Goal: Transaction & Acquisition: Purchase product/service

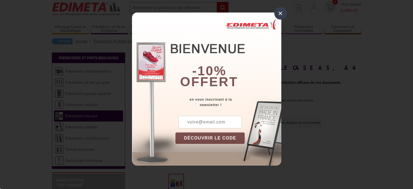
scroll to position [27, 0]
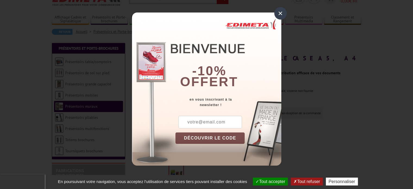
click at [280, 12] on div "×" at bounding box center [280, 13] width 12 height 12
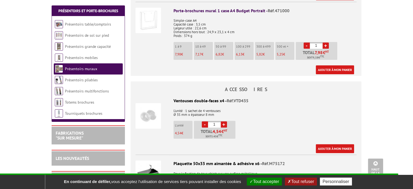
scroll to position [462, 0]
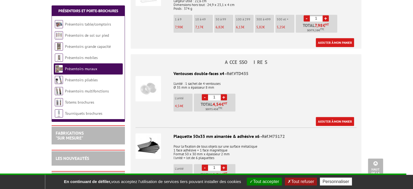
click at [148, 84] on img at bounding box center [149, 89] width 26 height 26
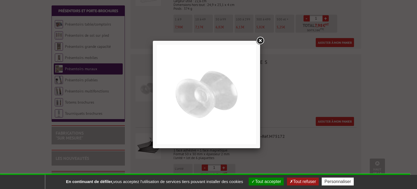
click at [260, 40] on link at bounding box center [260, 41] width 10 height 10
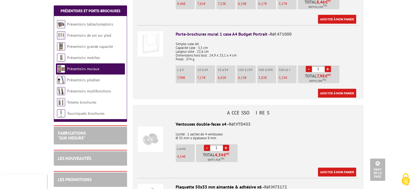
scroll to position [435, 0]
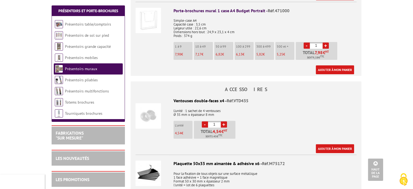
click at [202, 43] on li "10 à 49 7,17 €" at bounding box center [203, 51] width 19 height 18
click at [324, 42] on link "+" at bounding box center [326, 45] width 6 height 6
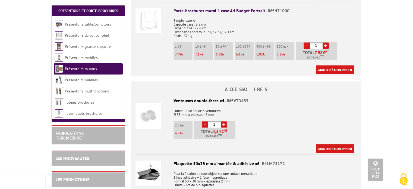
click at [324, 42] on link "+" at bounding box center [326, 45] width 6 height 6
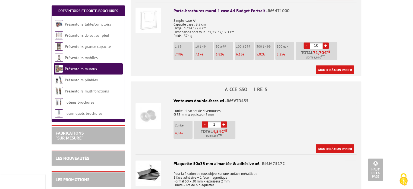
click at [324, 42] on link "+" at bounding box center [326, 45] width 6 height 6
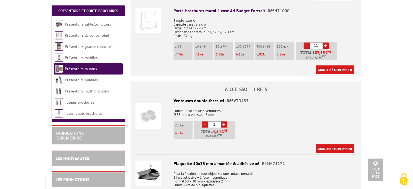
click at [308, 42] on link "-" at bounding box center [307, 45] width 6 height 6
type input "14"
click at [329, 65] on link "Ajouter à mon panier" at bounding box center [335, 69] width 38 height 9
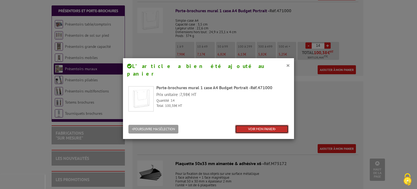
click at [254, 125] on link "VOIR MON PANIER" at bounding box center [262, 129] width 54 height 9
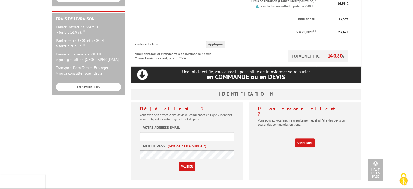
scroll to position [163, 0]
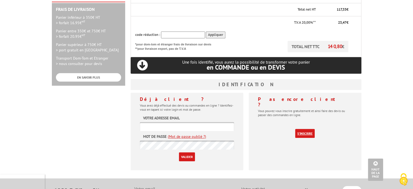
click at [305, 129] on link "S'inscrire" at bounding box center [305, 133] width 20 height 9
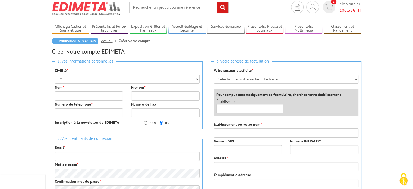
scroll to position [27, 0]
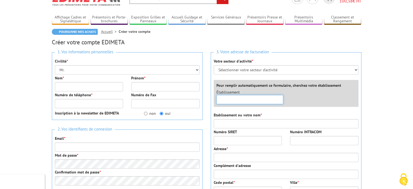
click at [249, 95] on input "text" at bounding box center [250, 99] width 67 height 9
type input "K"
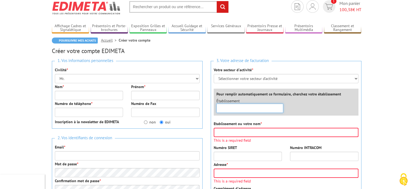
scroll to position [0, 0]
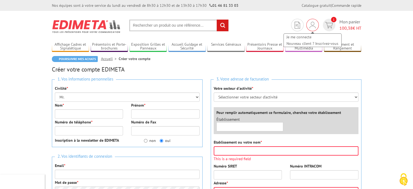
click at [310, 26] on img at bounding box center [313, 25] width 6 height 7
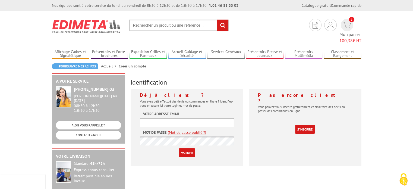
click at [191, 118] on input "text" at bounding box center [187, 122] width 94 height 9
type input "gilles.negrignat@keolis.com"
click at [190, 130] on link "(Mot de passe oublié ?)" at bounding box center [187, 132] width 38 height 5
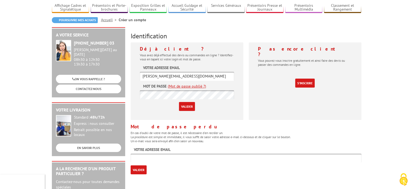
scroll to position [54, 0]
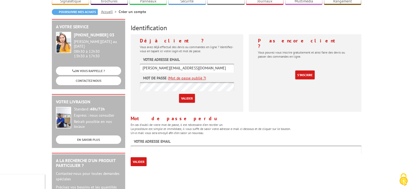
click at [164, 145] on input "text" at bounding box center [246, 149] width 231 height 9
drag, startPoint x: 198, startPoint y: 58, endPoint x: 139, endPoint y: 62, distance: 59.9
click at [139, 62] on div "Déjà client ? Vous avez déjà effectué des devis ou commandes en ligne ? Identif…" at bounding box center [187, 72] width 113 height 77
click at [152, 145] on input "text" at bounding box center [246, 149] width 231 height 9
paste input "gilles.negrignat@keolis.com"
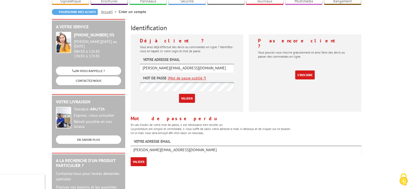
type input "gilles.negrignat@keolis.com"
click at [141, 157] on input "Valider" at bounding box center [139, 161] width 16 height 9
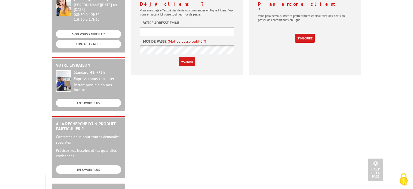
scroll to position [54, 0]
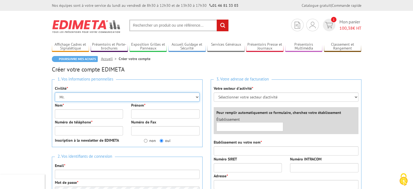
click at [80, 95] on select "Mr. Mme. Mlle." at bounding box center [127, 96] width 145 height 9
click at [55, 92] on select "Mr. Mme. Mlle." at bounding box center [127, 96] width 145 height 9
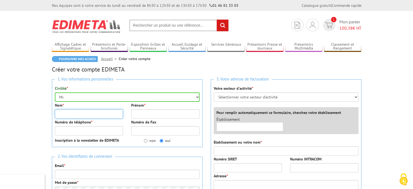
click at [72, 114] on input "Nom *" at bounding box center [89, 113] width 68 height 9
type input "NEGRIGNAT"
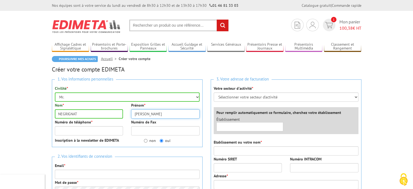
type input "Gilles"
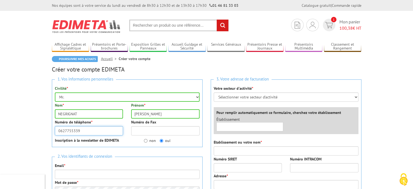
type input "0627755339"
click at [145, 139] on input "non" at bounding box center [146, 141] width 4 height 4
radio input "true"
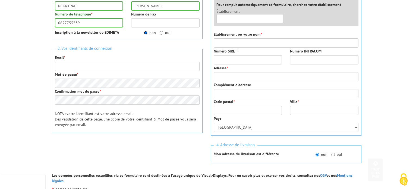
scroll to position [109, 0]
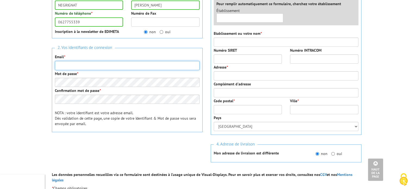
click at [58, 61] on input "Email *" at bounding box center [127, 65] width 145 height 9
type input "gilles.negrignat@keolis.com"
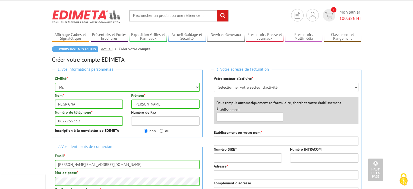
scroll to position [0, 0]
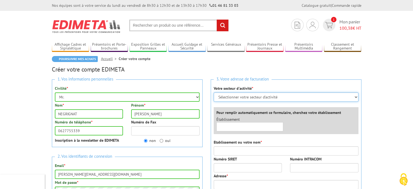
click at [232, 98] on select "Sélectionner votre secteur d'activité Administrations et collectivités Magasins…" at bounding box center [286, 96] width 145 height 9
select select "878"
click at [214, 92] on select "Sélectionner votre secteur d'activité Administrations et collectivités Magasins…" at bounding box center [286, 96] width 145 height 9
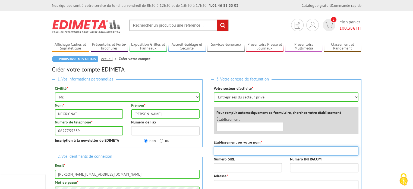
click at [240, 148] on input "Etablissement ou votre nom *" at bounding box center [286, 150] width 145 height 9
type input "KEOLIS HAUT-BUGEY"
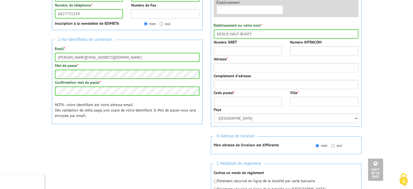
scroll to position [87, 0]
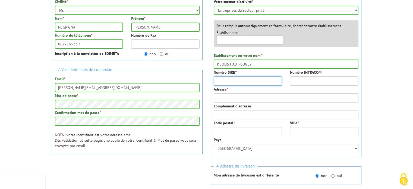
click at [231, 77] on input "Numéro SIRET" at bounding box center [248, 80] width 68 height 9
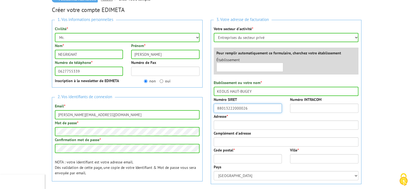
type input "88013222000026"
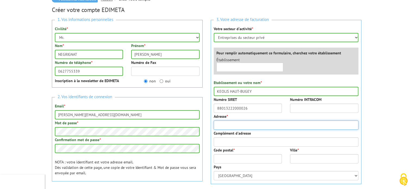
click at [243, 128] on input "Adresse *" at bounding box center [286, 124] width 145 height 9
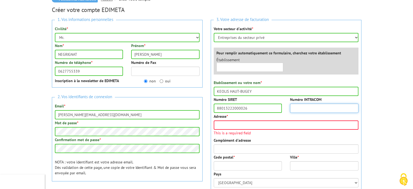
click at [297, 110] on input "Numéro INTRACOM" at bounding box center [324, 107] width 68 height 9
click at [224, 126] on input "Adresse *" at bounding box center [286, 124] width 145 height 9
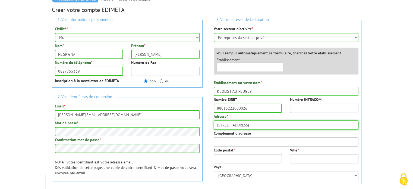
drag, startPoint x: 253, startPoint y: 124, endPoint x: 197, endPoint y: 124, distance: 56.2
click at [197, 124] on div "1. Vos informations personnelles Civilité * Mr. Mme. Mlle. Nom * NEGRIGNAT Prén…" at bounding box center [207, 140] width 318 height 248
type input "TSA 70001"
click at [220, 156] on input "Code postal *" at bounding box center [248, 158] width 68 height 9
type input "93417"
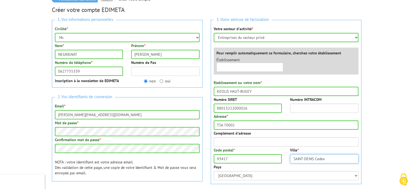
type input "SAINT-DENIS Cedex"
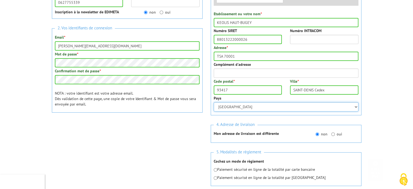
scroll to position [141, 0]
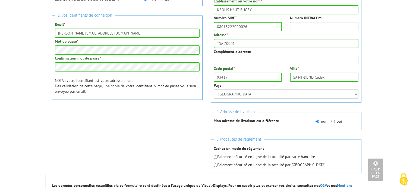
click at [337, 120] on label "oui" at bounding box center [336, 120] width 11 height 5
click at [335, 120] on input "oui" at bounding box center [333, 122] width 4 height 4
radio input "true"
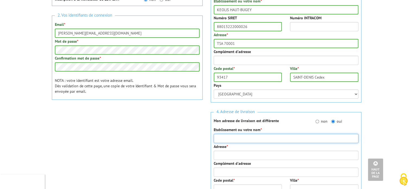
click at [244, 138] on input "Etablissement ou votre nom *" at bounding box center [286, 138] width 145 height 9
type input "KEOLIS HAUT-BUGEY"
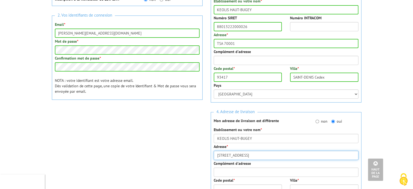
type input "21 rue de la Tuilerie"
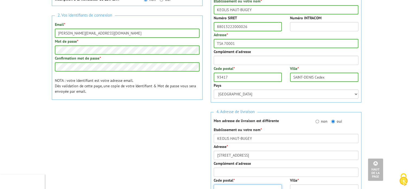
scroll to position [145, 0]
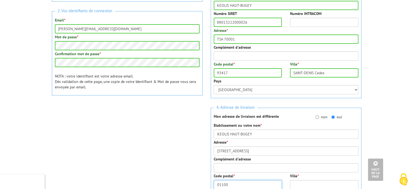
type input "01100"
type input "ARBENT"
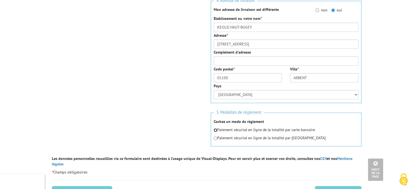
click at [214, 131] on input "radio" at bounding box center [216, 130] width 4 height 4
radio input "true"
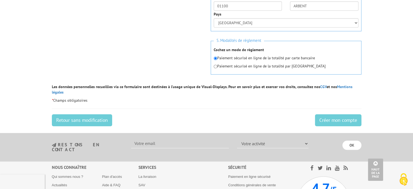
scroll to position [334, 0]
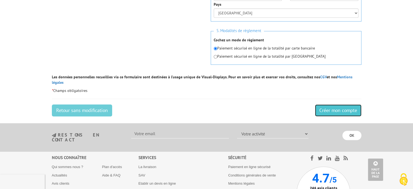
click at [344, 104] on input "Créer mon compte" at bounding box center [338, 110] width 46 height 12
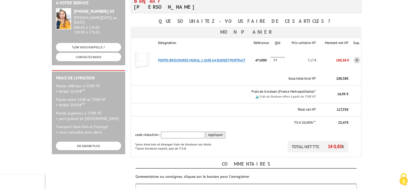
scroll to position [109, 0]
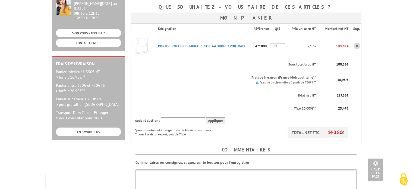
click at [277, 43] on input "14" at bounding box center [278, 46] width 14 height 7
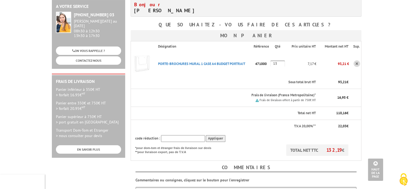
click at [277, 41] on tbody "Désignation Référence Qté Prix unitaire HT Montant net HT Sup. PORTE-BROCHURES …" at bounding box center [246, 100] width 231 height 119
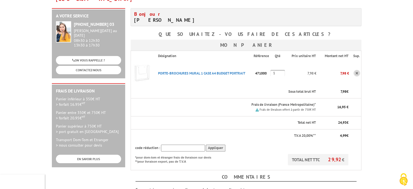
type input "13"
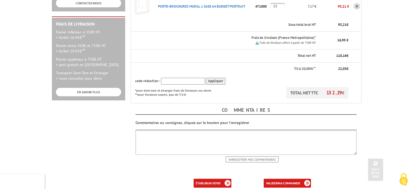
scroll to position [190, 0]
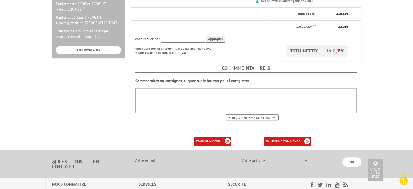
click at [290, 139] on b "ma commande" at bounding box center [289, 141] width 23 height 4
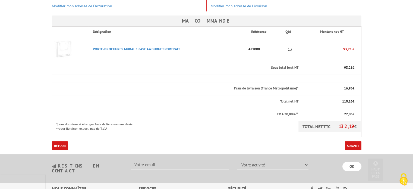
scroll to position [163, 0]
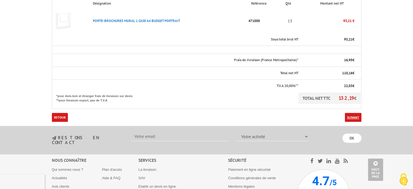
click at [361, 113] on link "Suivant" at bounding box center [353, 117] width 17 height 9
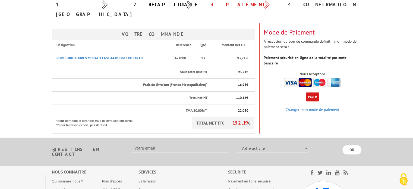
scroll to position [54, 0]
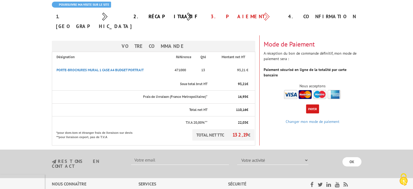
click at [314, 100] on div "Mode de Paiement A réception du bon de commande définitif, mon mode de paiement…" at bounding box center [313, 67] width 106 height 65
click at [309, 104] on button "Payer" at bounding box center [312, 108] width 13 height 9
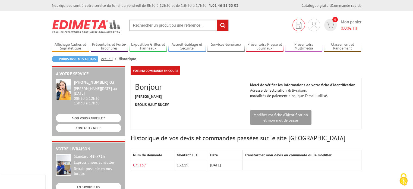
click at [300, 21] on link at bounding box center [299, 25] width 12 height 12
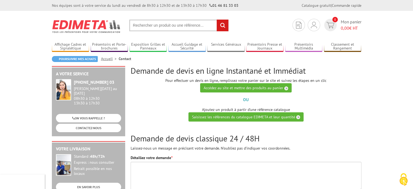
click at [322, 25] on div "Mon compte Mes devis & commandes Déconnexion 0 Mon panier 0,00 € HT" at bounding box center [327, 25] width 72 height 12
click at [317, 25] on div "Mon compte Mes devis & commandes Déconnexion" at bounding box center [314, 25] width 12 height 12
